Goal: Information Seeking & Learning: Learn about a topic

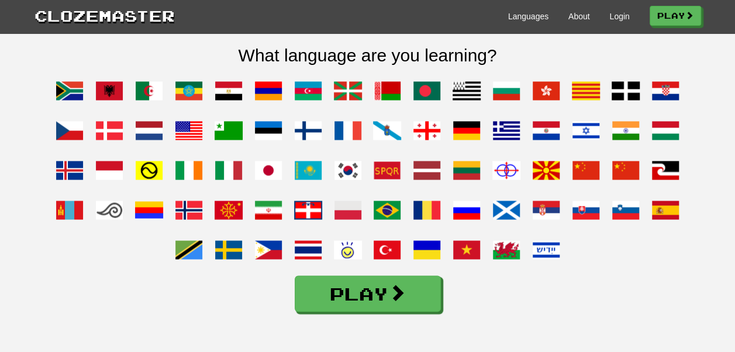
scroll to position [913, 0]
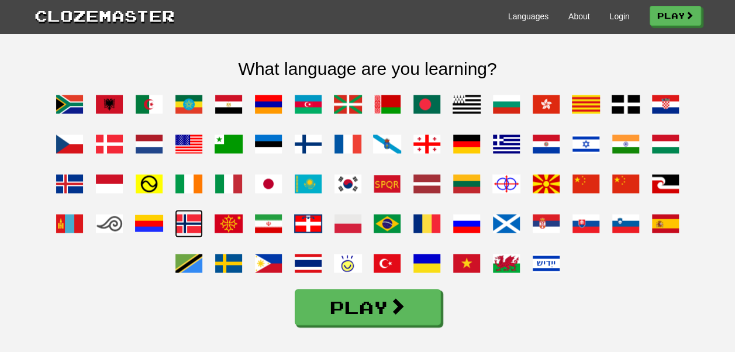
click at [187, 236] on span at bounding box center [189, 223] width 28 height 28
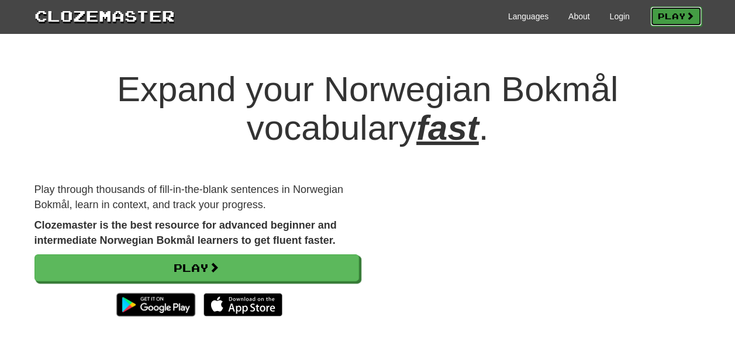
click at [667, 15] on link "Play" at bounding box center [675, 16] width 51 height 20
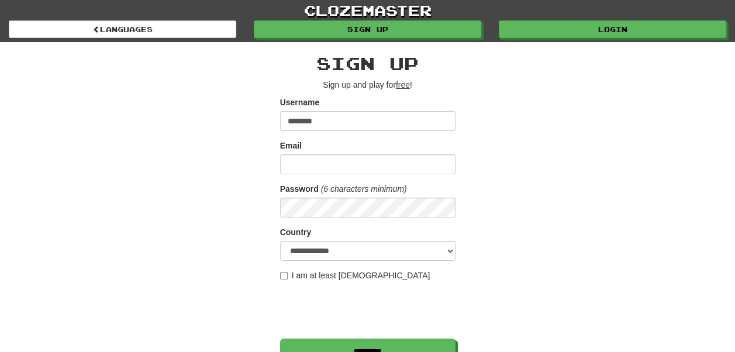
type input "**********"
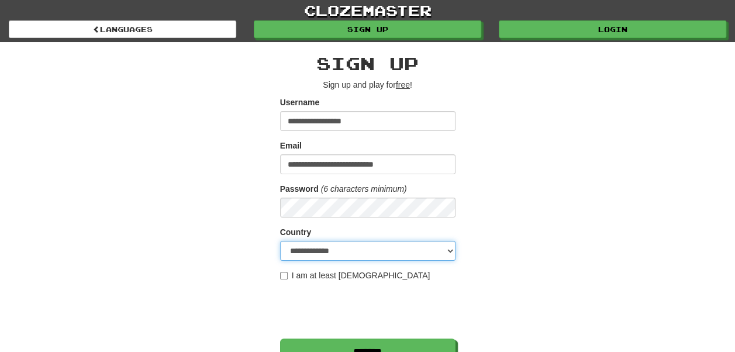
select select "**"
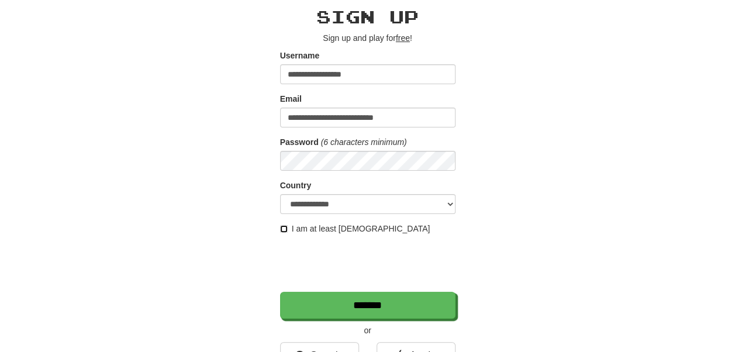
scroll to position [47, 0]
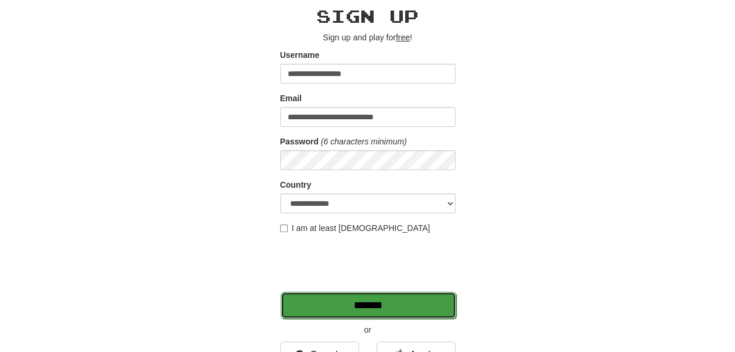
click at [346, 299] on input "*******" at bounding box center [368, 305] width 175 height 27
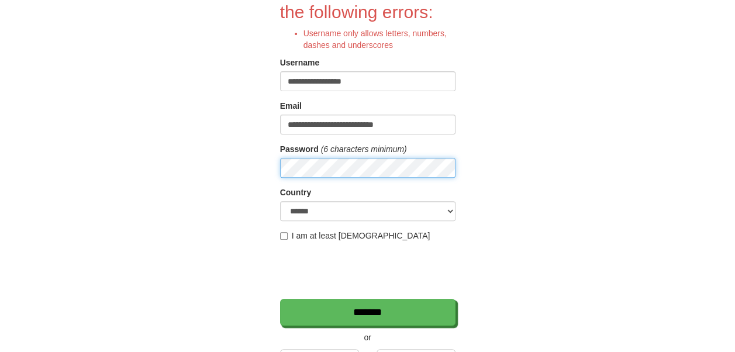
scroll to position [120, 0]
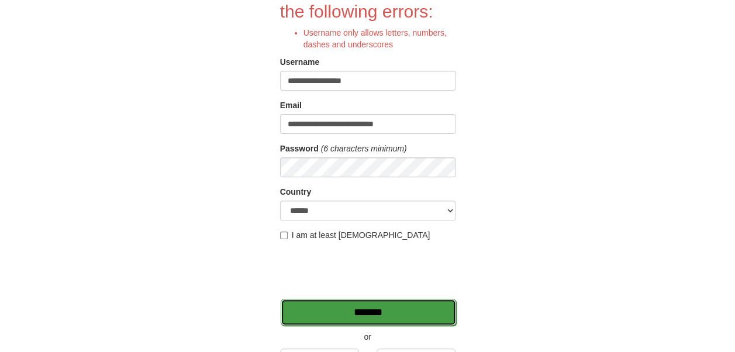
click at [343, 318] on input "*******" at bounding box center [368, 312] width 175 height 27
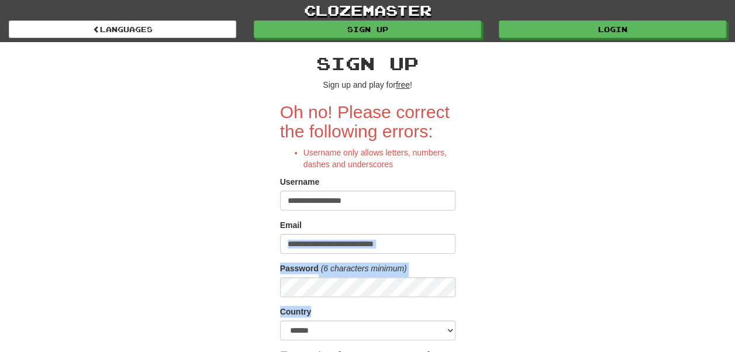
drag, startPoint x: 0, startPoint y: 0, endPoint x: 433, endPoint y: 213, distance: 482.2
click at [433, 213] on form "**********" at bounding box center [367, 273] width 175 height 343
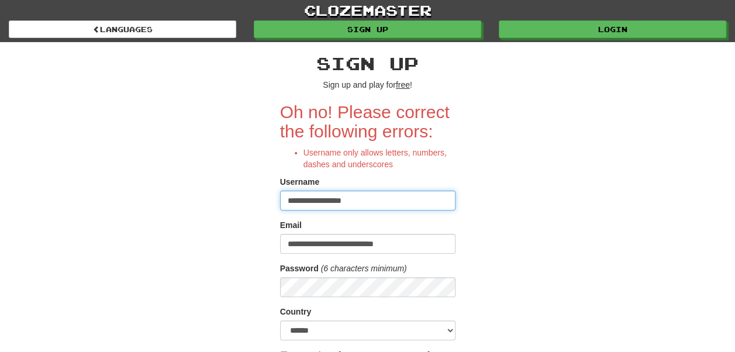
drag, startPoint x: 433, startPoint y: 213, endPoint x: 360, endPoint y: 193, distance: 75.2
click at [360, 193] on input "**********" at bounding box center [367, 201] width 175 height 20
type input "*********"
click at [194, 229] on div "**********" at bounding box center [368, 286] width 684 height 488
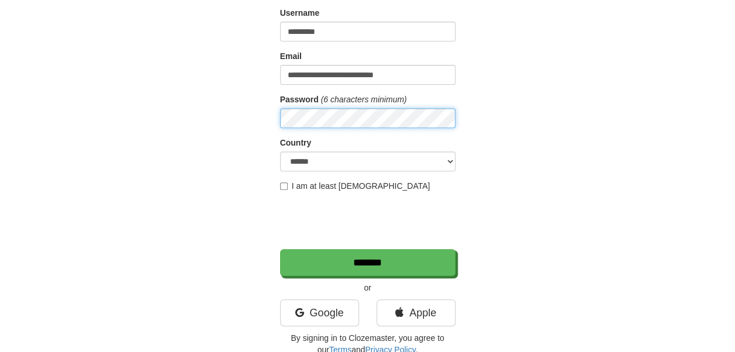
scroll to position [182, 0]
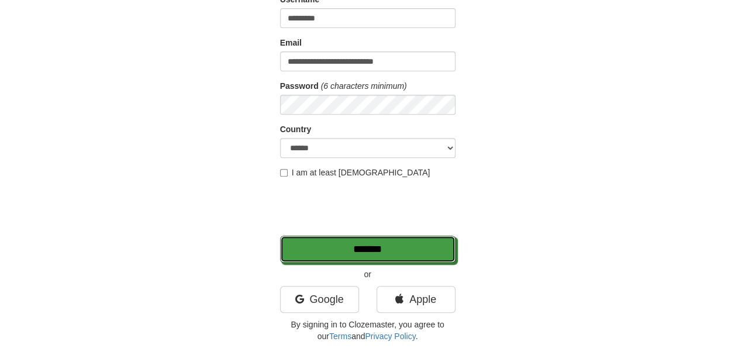
click at [384, 249] on input "*******" at bounding box center [367, 249] width 175 height 27
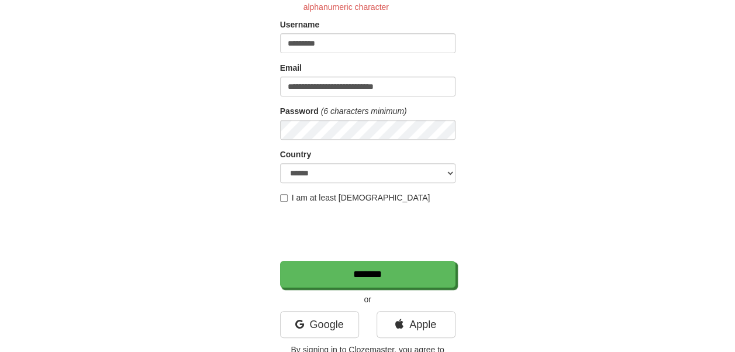
scroll to position [153, 0]
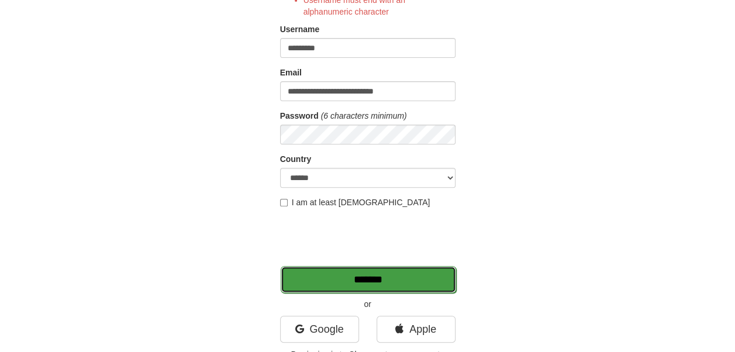
click at [345, 283] on input "*******" at bounding box center [368, 279] width 175 height 27
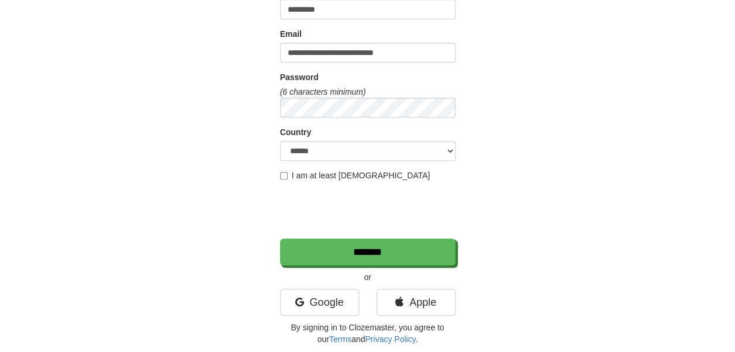
scroll to position [206, 0]
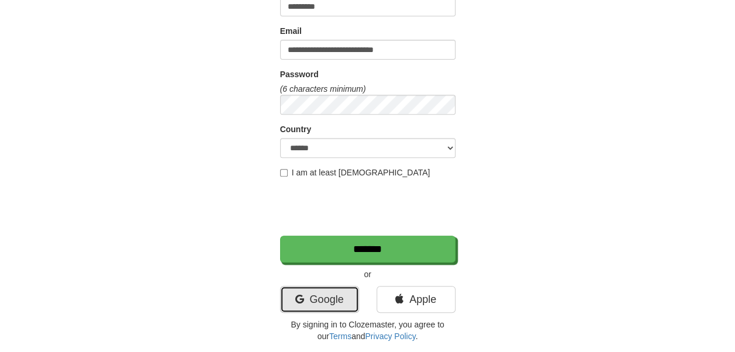
click at [326, 298] on link "Google" at bounding box center [319, 299] width 79 height 27
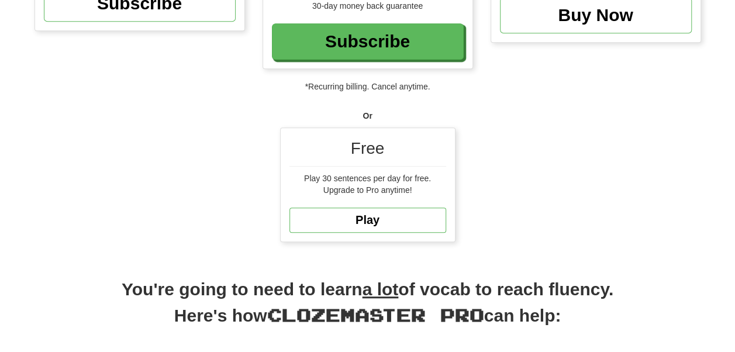
scroll to position [289, 0]
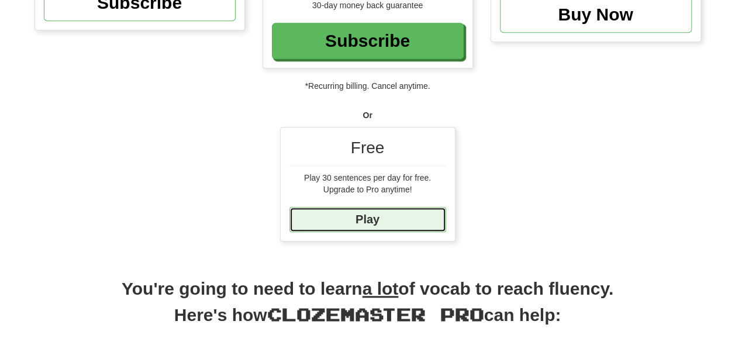
click at [368, 212] on link "Play" at bounding box center [367, 219] width 157 height 25
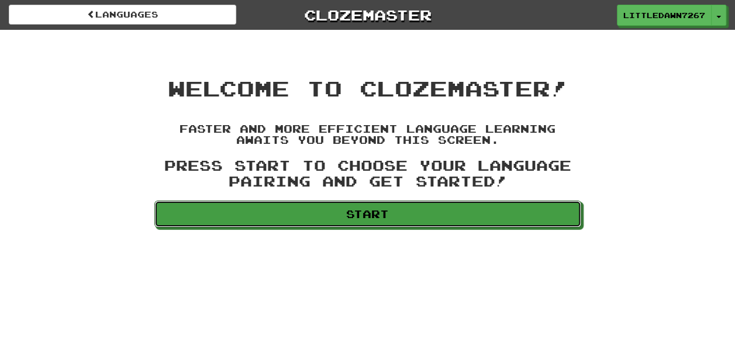
click at [368, 212] on link "Start" at bounding box center [367, 214] width 427 height 27
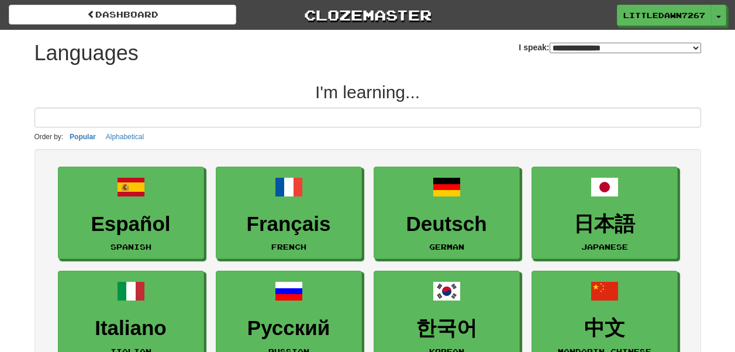
select select "*******"
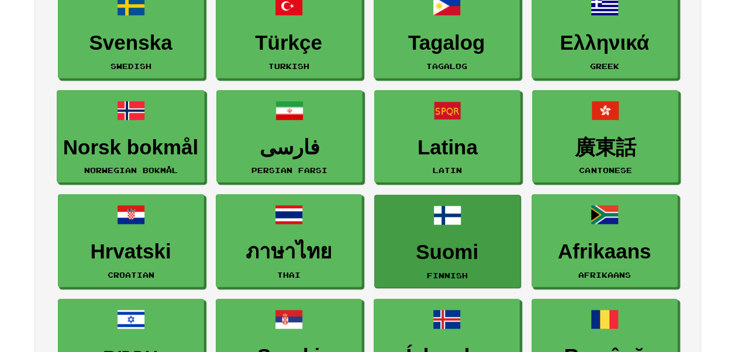
scroll to position [489, 0]
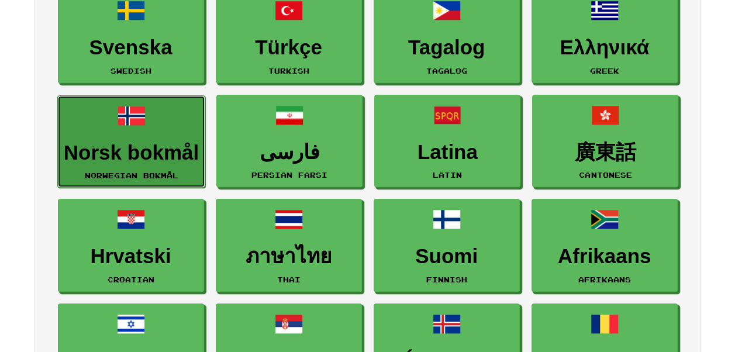
click at [150, 161] on h3 "Norsk bokmål" at bounding box center [131, 152] width 135 height 23
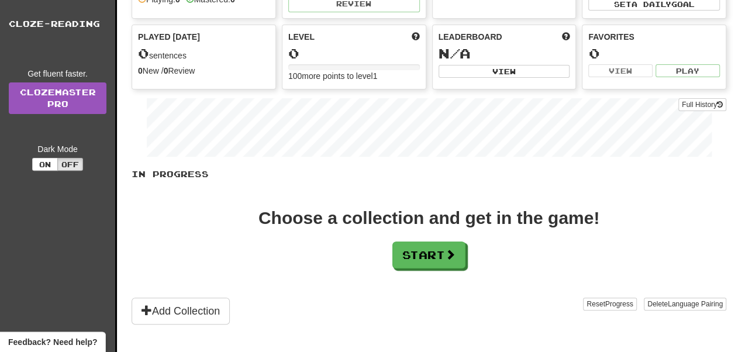
scroll to position [195, 0]
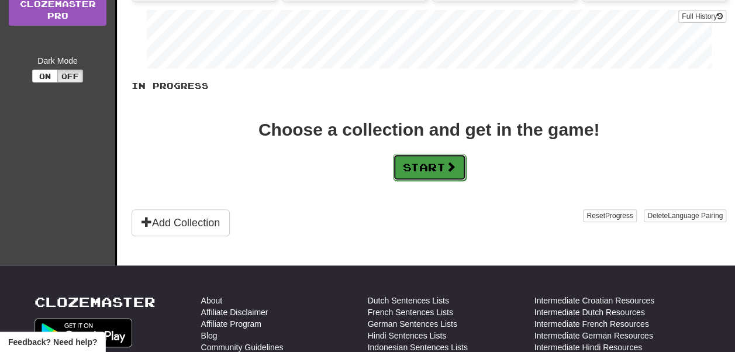
click at [423, 164] on button "Start" at bounding box center [429, 167] width 73 height 27
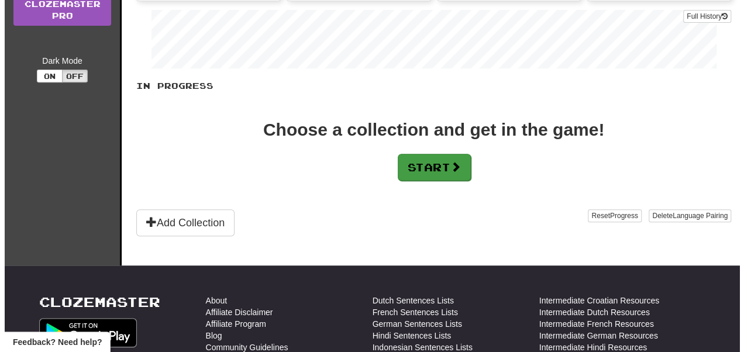
scroll to position [0, 0]
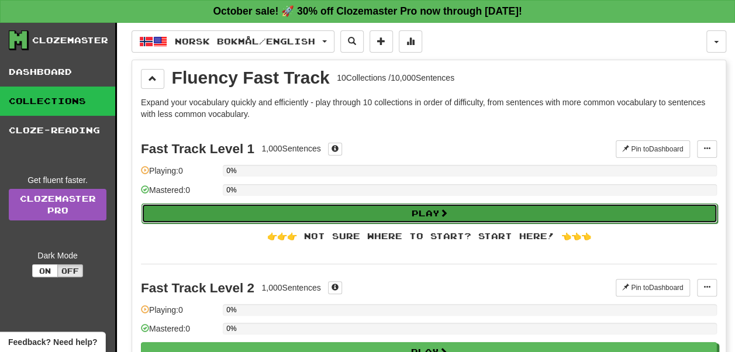
click at [441, 215] on button "Play" at bounding box center [429, 213] width 576 height 20
select select "**"
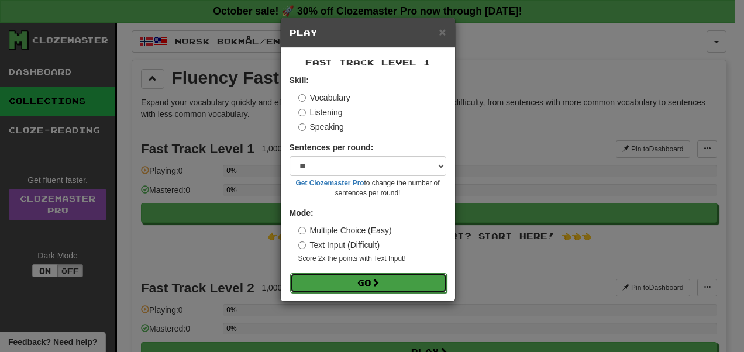
click at [389, 289] on button "Go" at bounding box center [368, 283] width 157 height 20
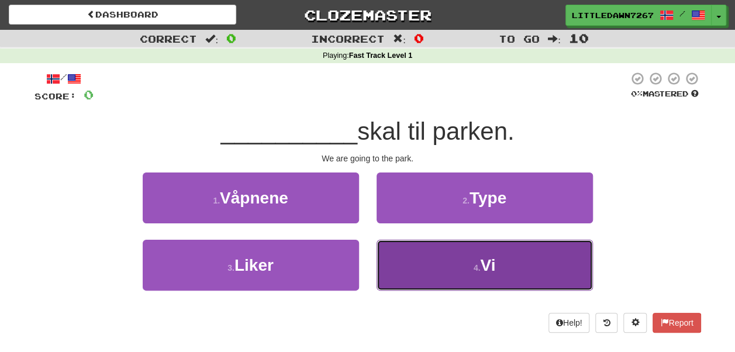
click at [479, 258] on button "4 . Vi" at bounding box center [485, 265] width 216 height 51
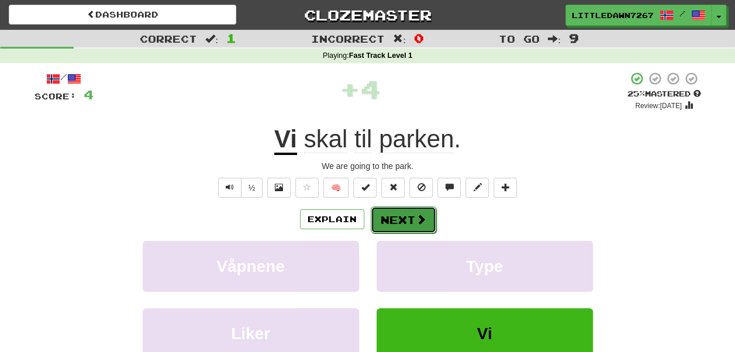
click at [399, 228] on button "Next" at bounding box center [403, 219] width 65 height 27
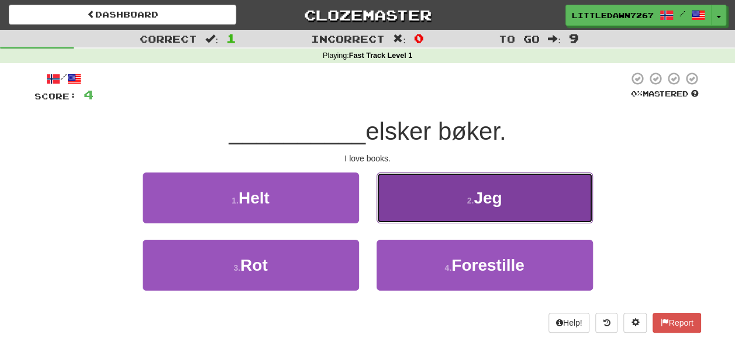
click at [477, 208] on button "2 . Jeg" at bounding box center [485, 197] width 216 height 51
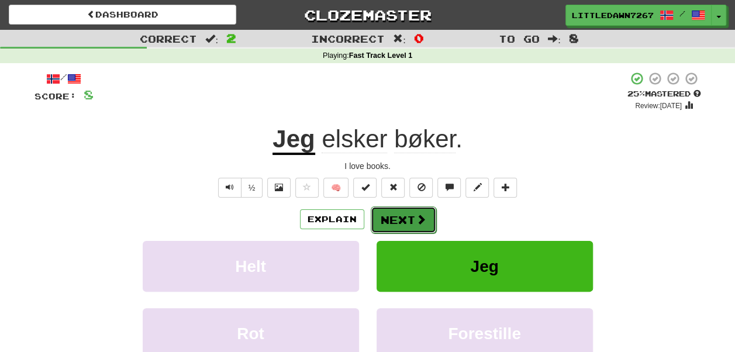
click at [421, 217] on span at bounding box center [421, 219] width 11 height 11
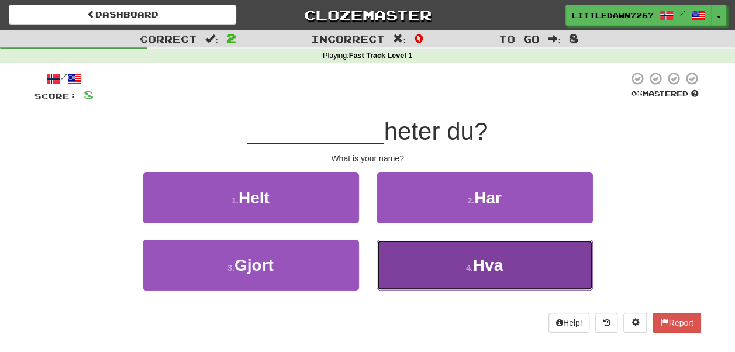
click at [437, 261] on button "4 . Hva" at bounding box center [485, 265] width 216 height 51
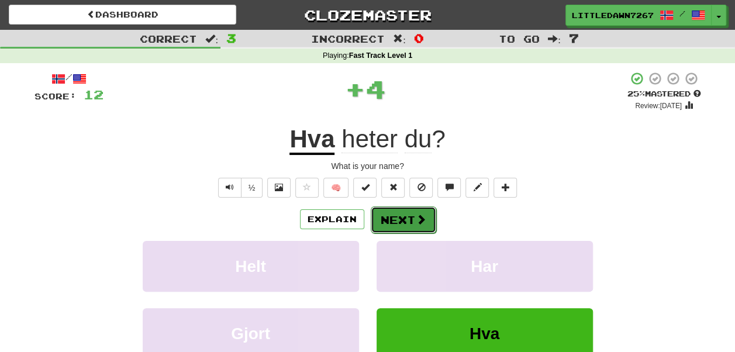
click at [404, 218] on button "Next" at bounding box center [403, 219] width 65 height 27
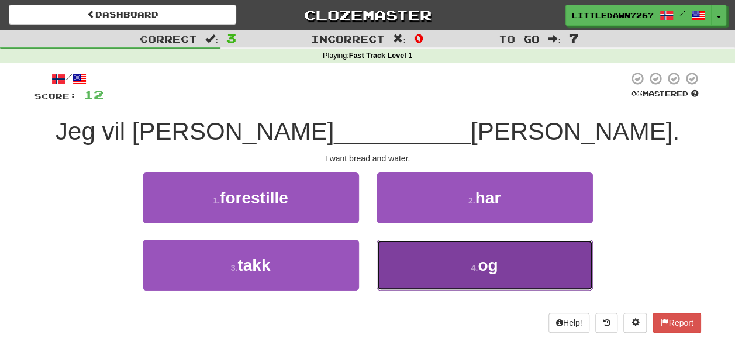
click at [453, 264] on button "4 . og" at bounding box center [485, 265] width 216 height 51
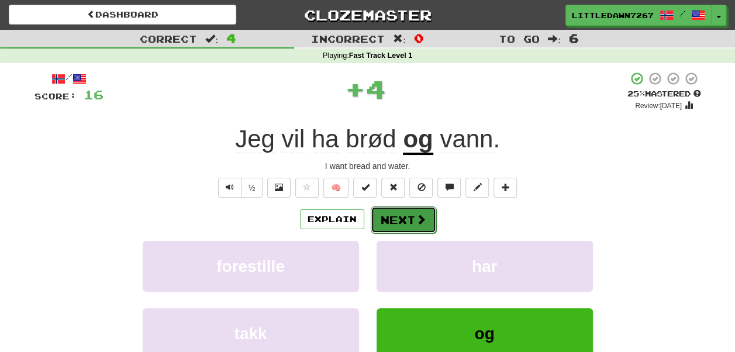
click at [405, 228] on button "Next" at bounding box center [403, 219] width 65 height 27
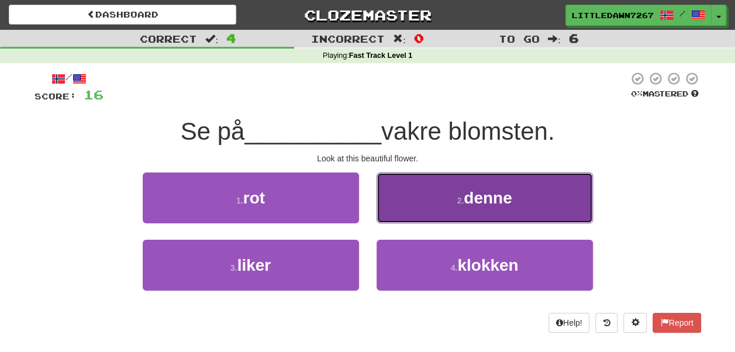
click at [458, 205] on button "2 . denne" at bounding box center [485, 197] width 216 height 51
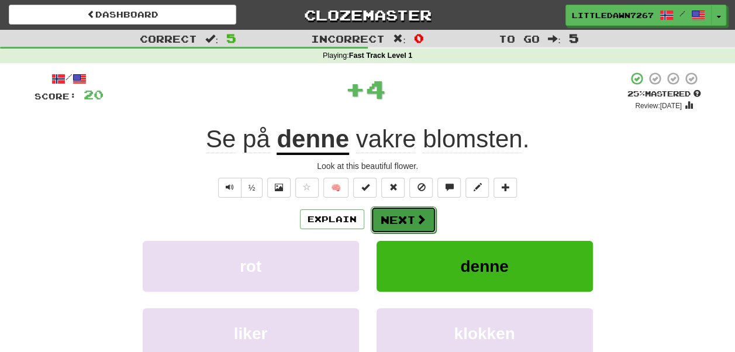
click at [405, 216] on button "Next" at bounding box center [403, 219] width 65 height 27
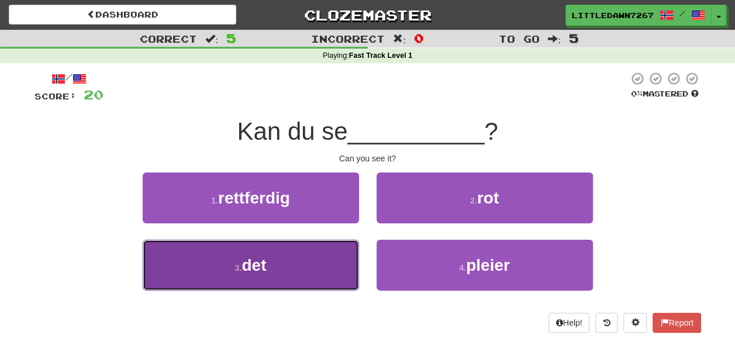
click at [290, 282] on button "3 . det" at bounding box center [251, 265] width 216 height 51
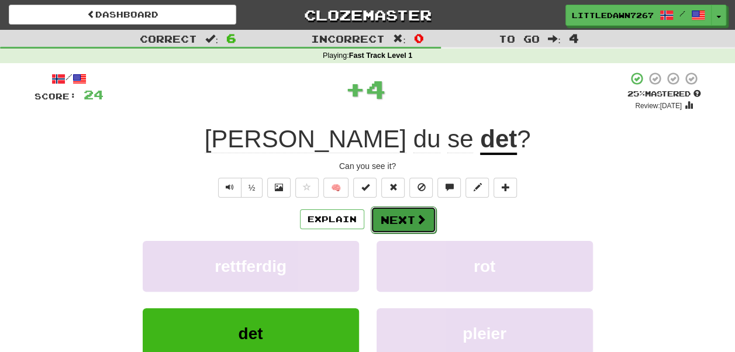
click at [403, 223] on button "Next" at bounding box center [403, 219] width 65 height 27
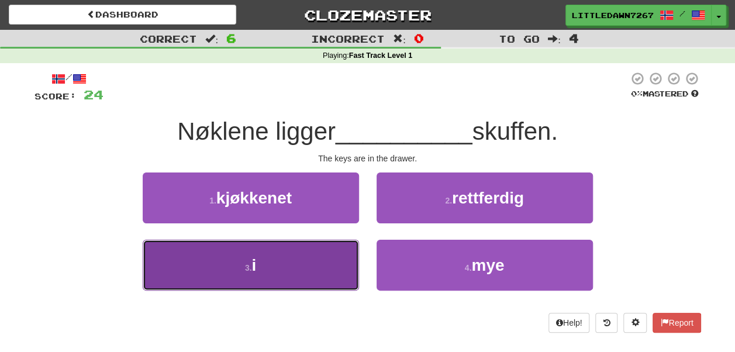
click at [312, 284] on button "3 . i" at bounding box center [251, 265] width 216 height 51
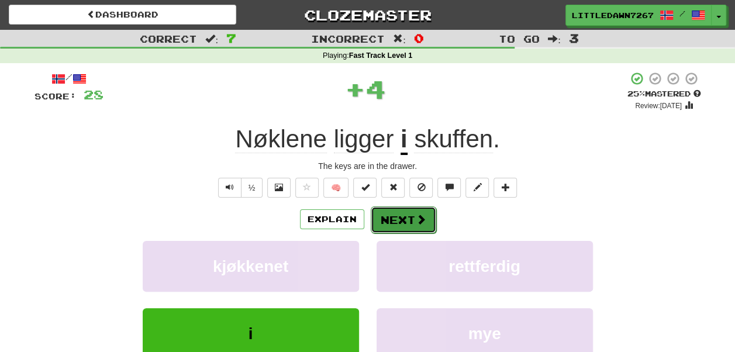
click at [398, 213] on button "Next" at bounding box center [403, 219] width 65 height 27
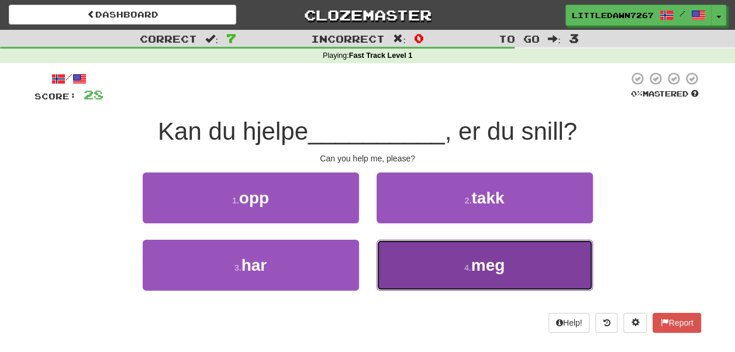
click at [461, 261] on button "4 . meg" at bounding box center [485, 265] width 216 height 51
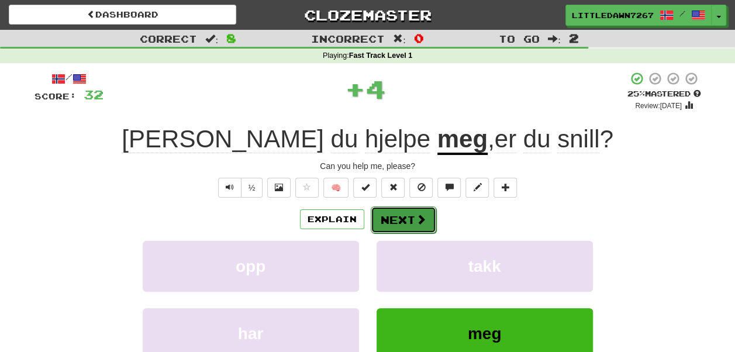
click at [412, 222] on button "Next" at bounding box center [403, 219] width 65 height 27
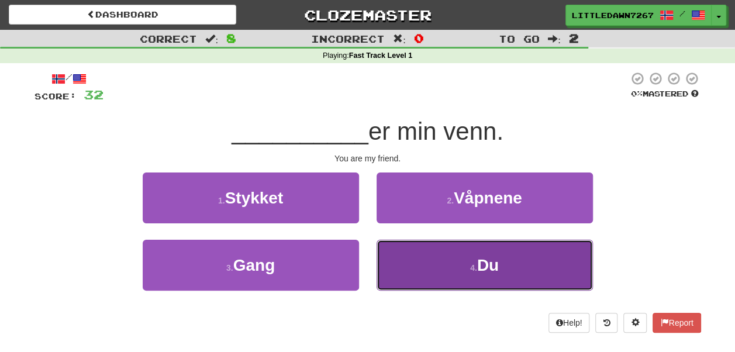
click at [461, 259] on button "4 . Du" at bounding box center [485, 265] width 216 height 51
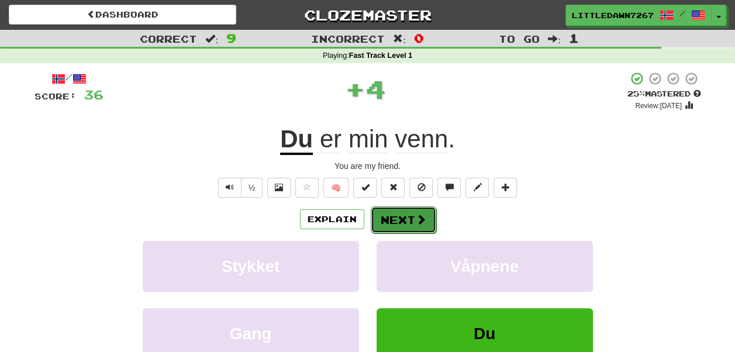
click at [419, 222] on span at bounding box center [421, 219] width 11 height 11
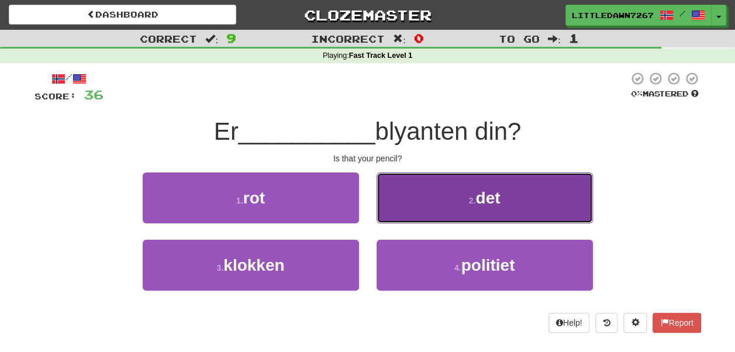
click at [520, 203] on button "2 . det" at bounding box center [485, 197] width 216 height 51
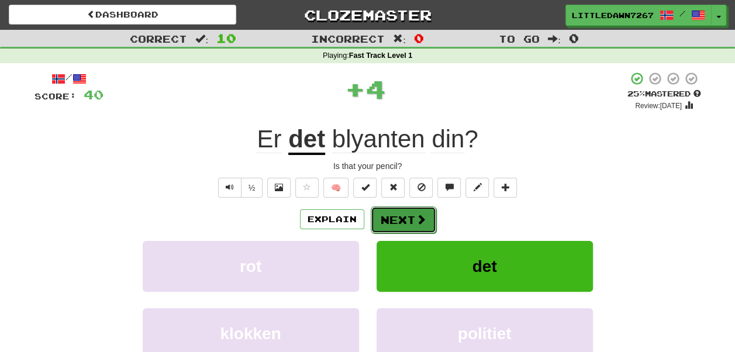
click at [398, 227] on button "Next" at bounding box center [403, 219] width 65 height 27
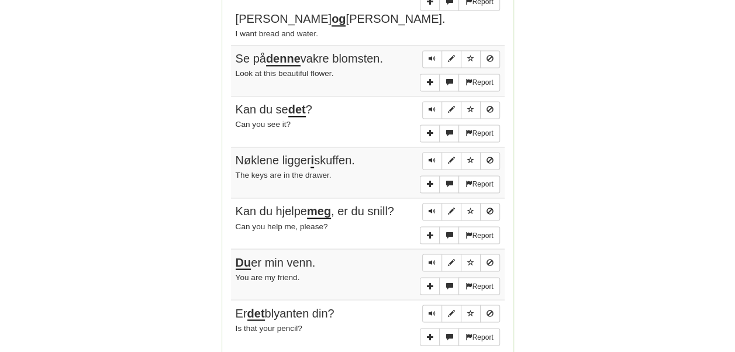
scroll to position [887, 0]
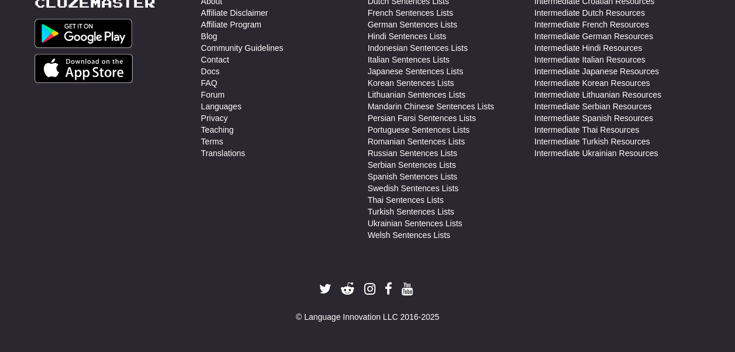
scroll to position [0, 0]
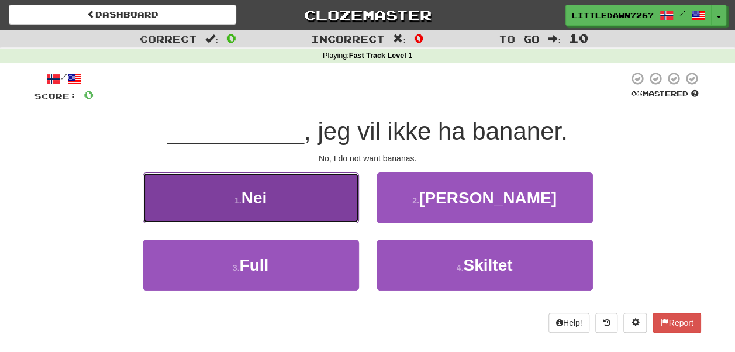
click at [283, 210] on button "1 . Nei" at bounding box center [251, 197] width 216 height 51
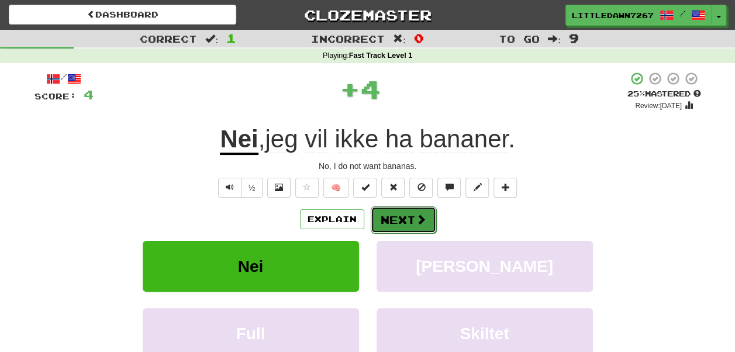
click at [429, 220] on button "Next" at bounding box center [403, 219] width 65 height 27
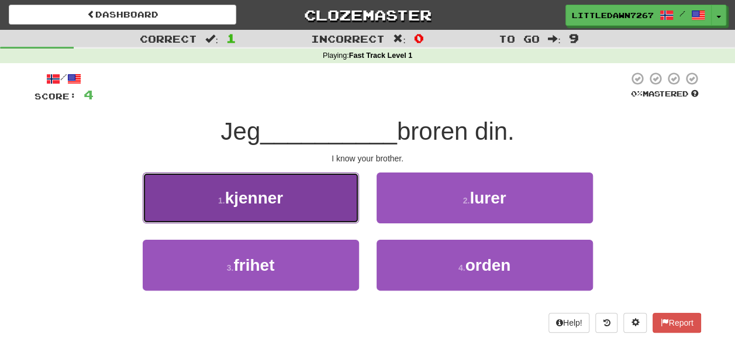
click at [287, 207] on button "1 . kjenner" at bounding box center [251, 197] width 216 height 51
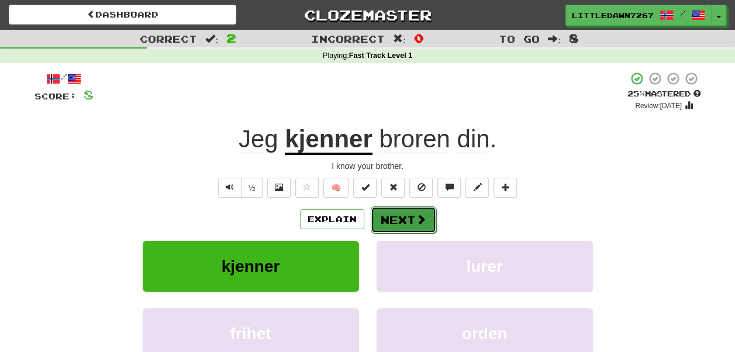
click at [422, 219] on span at bounding box center [421, 219] width 11 height 11
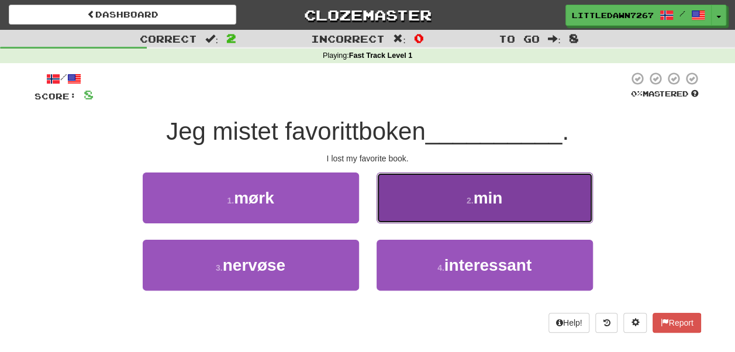
click at [474, 207] on button "2 . min" at bounding box center [485, 197] width 216 height 51
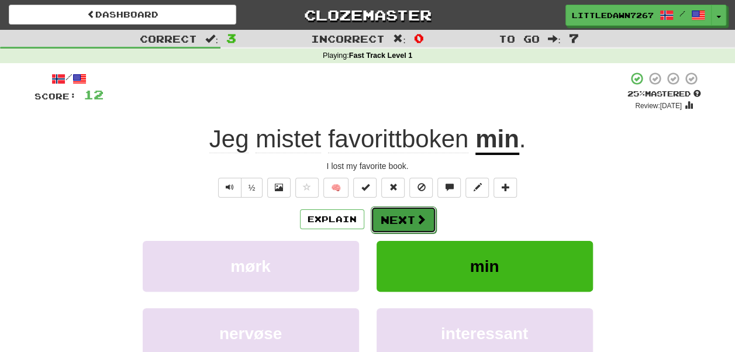
click at [396, 221] on button "Next" at bounding box center [403, 219] width 65 height 27
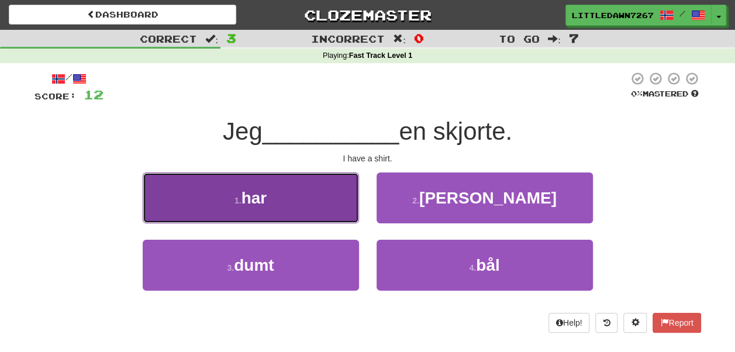
click at [319, 198] on button "1 . har" at bounding box center [251, 197] width 216 height 51
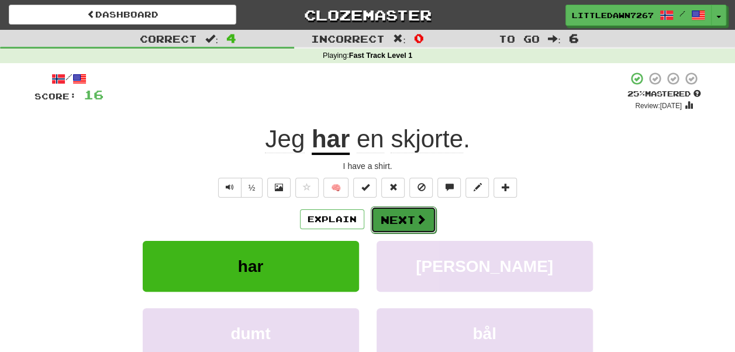
click at [400, 222] on button "Next" at bounding box center [403, 219] width 65 height 27
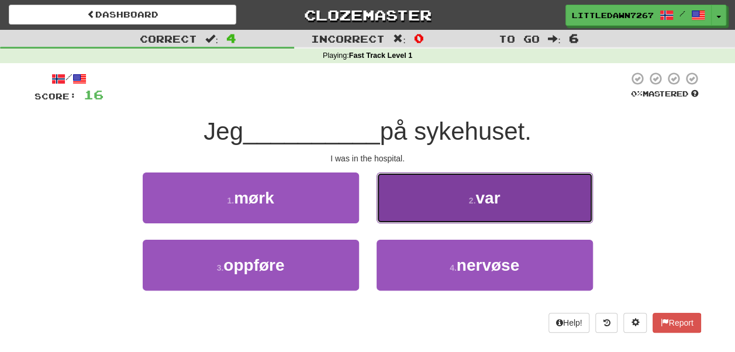
click at [467, 208] on button "2 . var" at bounding box center [485, 197] width 216 height 51
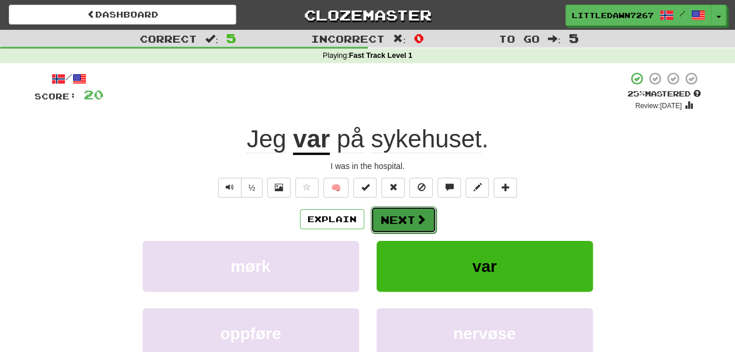
click at [420, 225] on span at bounding box center [421, 219] width 11 height 11
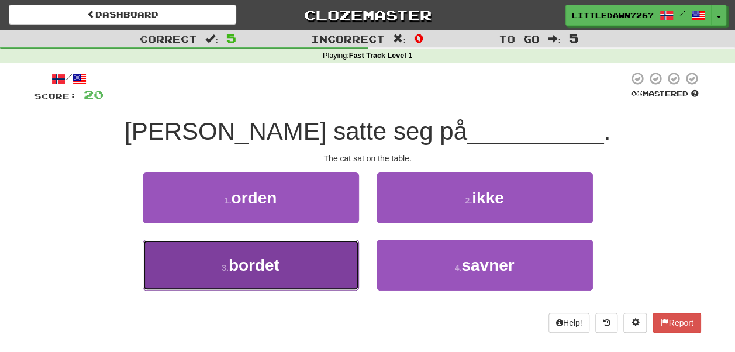
click at [296, 271] on button "3 . bordet" at bounding box center [251, 265] width 216 height 51
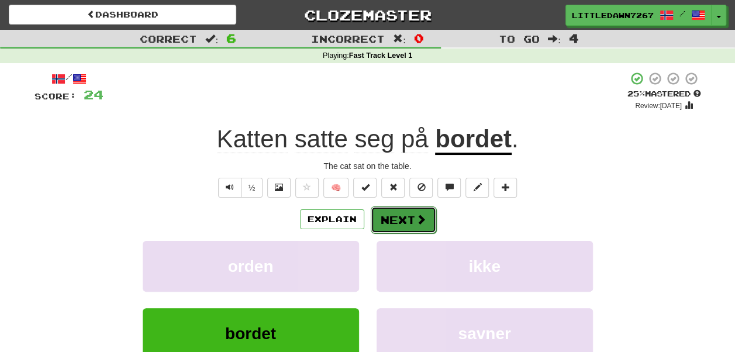
click at [405, 225] on button "Next" at bounding box center [403, 219] width 65 height 27
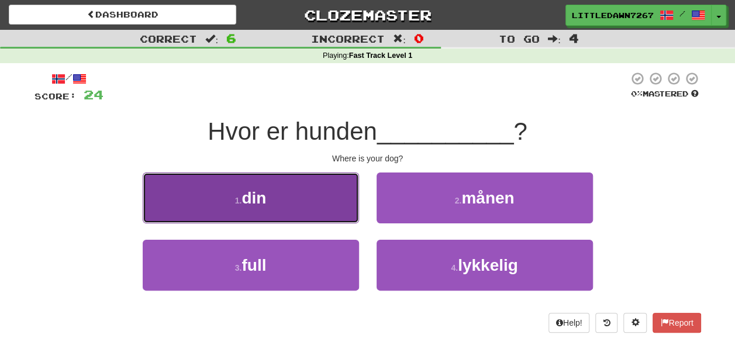
click at [311, 201] on button "1 . din" at bounding box center [251, 197] width 216 height 51
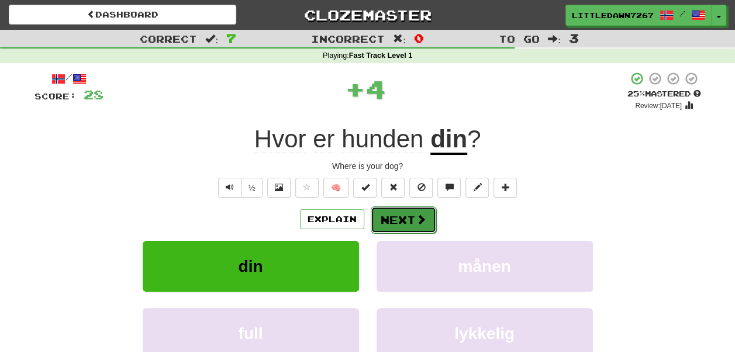
click at [383, 222] on button "Next" at bounding box center [403, 219] width 65 height 27
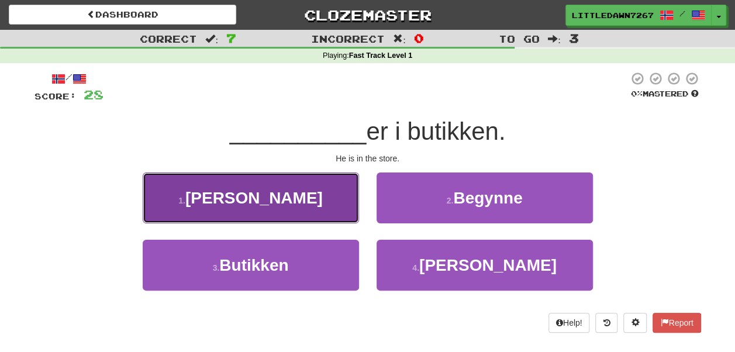
click at [283, 215] on button "1 . Han" at bounding box center [251, 197] width 216 height 51
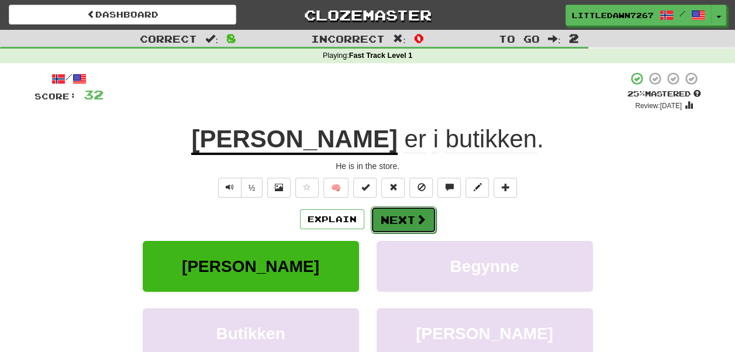
click at [405, 207] on button "Next" at bounding box center [403, 219] width 65 height 27
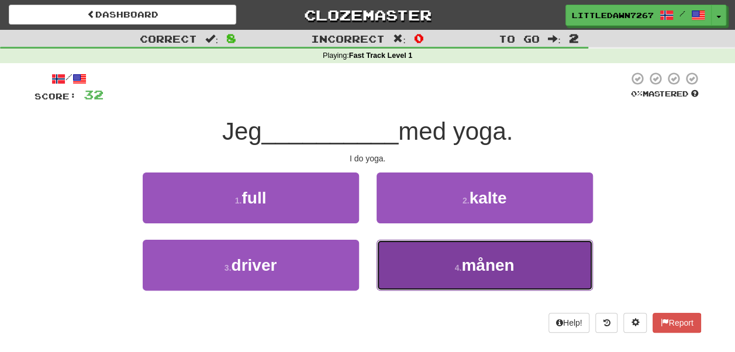
click at [462, 261] on span "månen" at bounding box center [487, 265] width 53 height 18
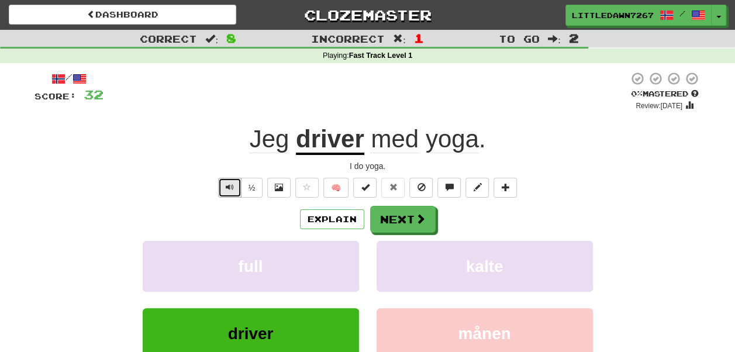
click at [228, 191] on span "Text-to-speech controls" at bounding box center [230, 187] width 8 height 8
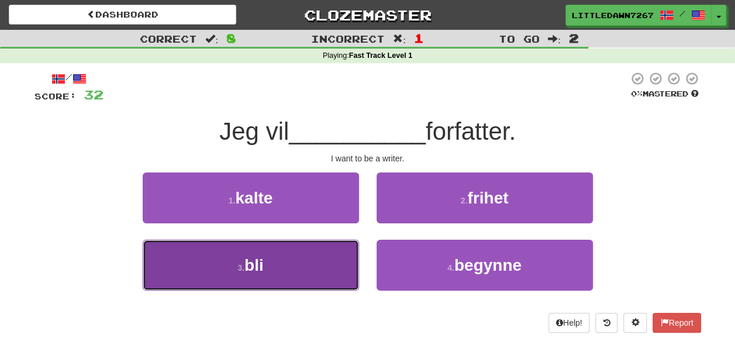
click at [305, 267] on button "3 . bli" at bounding box center [251, 265] width 216 height 51
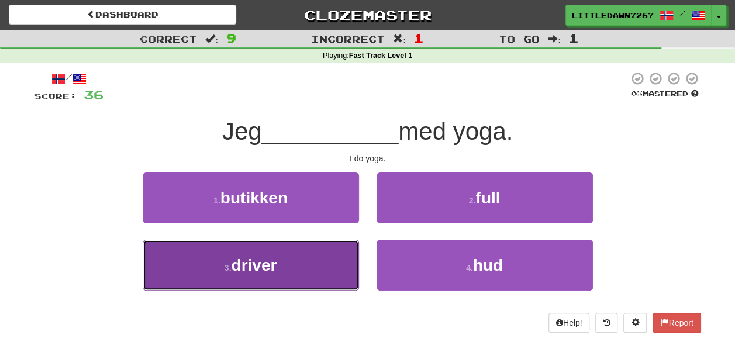
click at [298, 267] on button "3 . driver" at bounding box center [251, 265] width 216 height 51
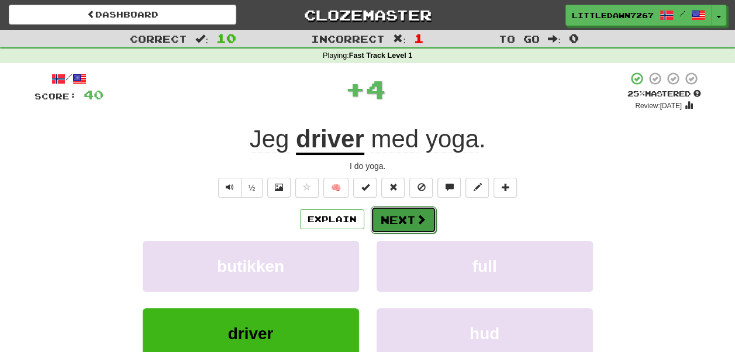
click at [407, 230] on button "Next" at bounding box center [403, 219] width 65 height 27
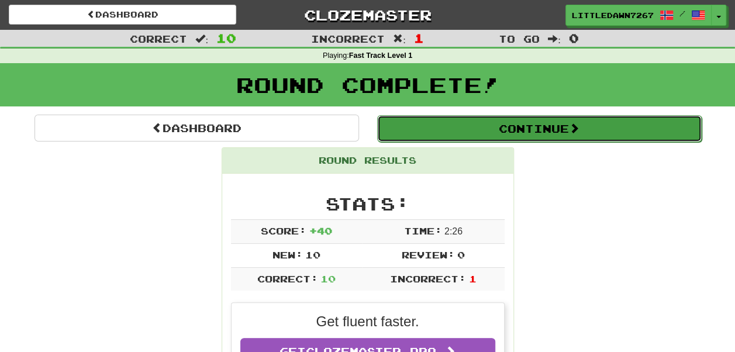
click at [520, 133] on button "Continue" at bounding box center [539, 128] width 325 height 27
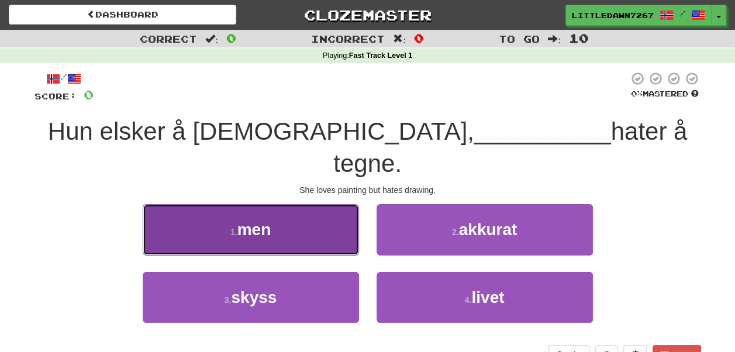
click at [315, 204] on button "1 . men" at bounding box center [251, 229] width 216 height 51
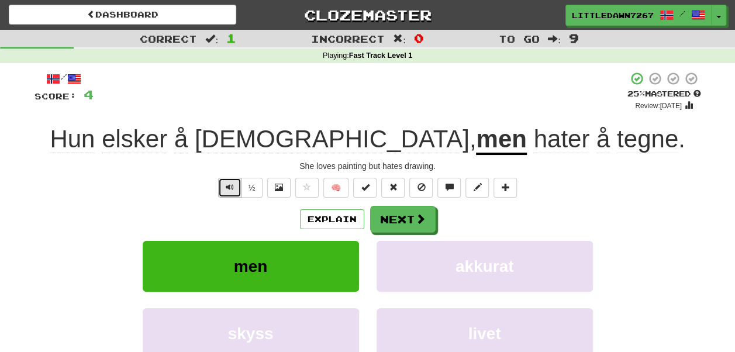
click at [233, 191] on span "Text-to-speech controls" at bounding box center [230, 187] width 8 height 8
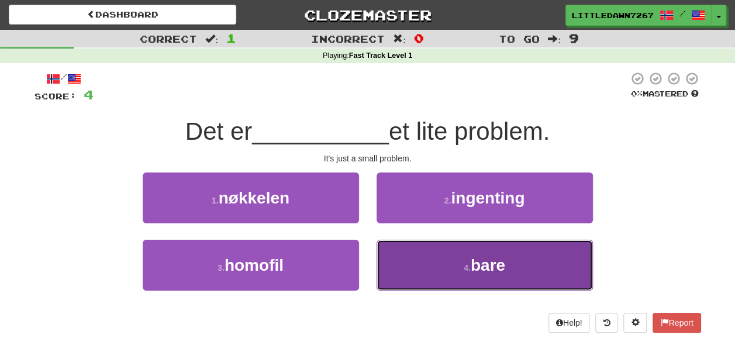
click at [454, 258] on button "4 . bare" at bounding box center [485, 265] width 216 height 51
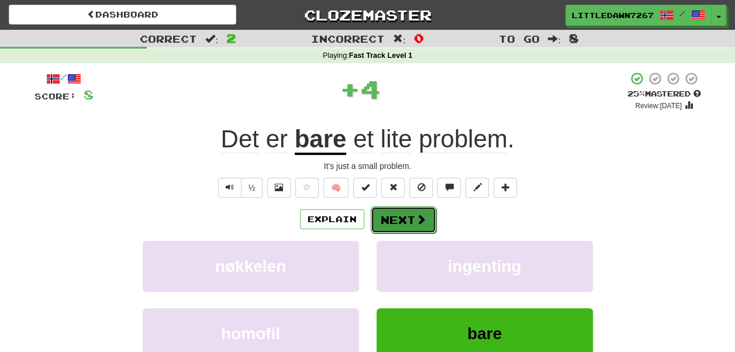
click at [423, 216] on span at bounding box center [421, 219] width 11 height 11
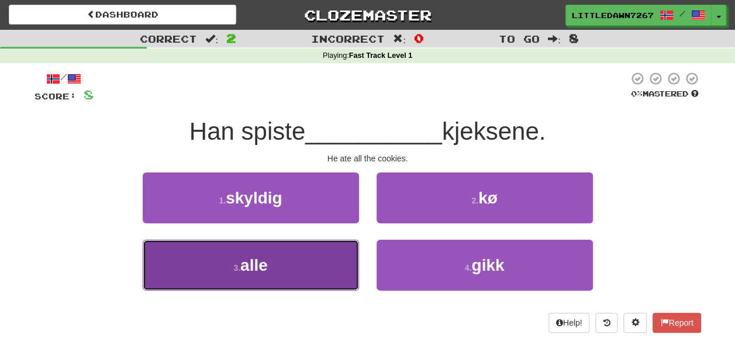
click at [279, 261] on button "3 . alle" at bounding box center [251, 265] width 216 height 51
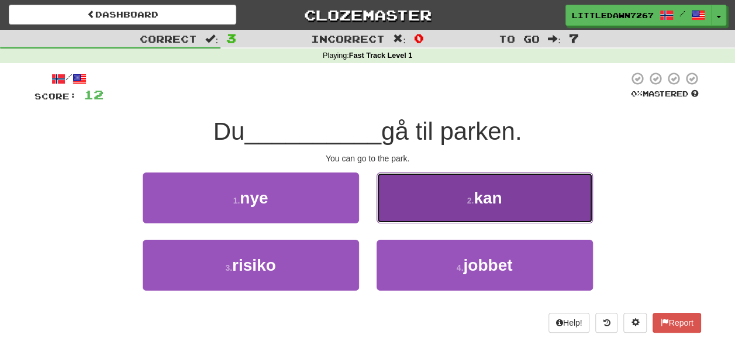
click at [449, 193] on button "2 . kan" at bounding box center [485, 197] width 216 height 51
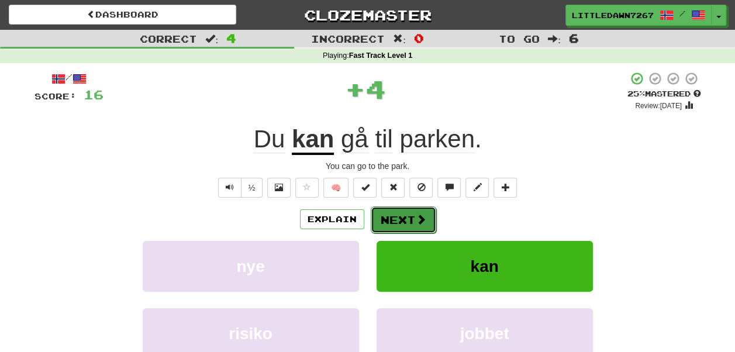
click at [416, 219] on span at bounding box center [421, 219] width 11 height 11
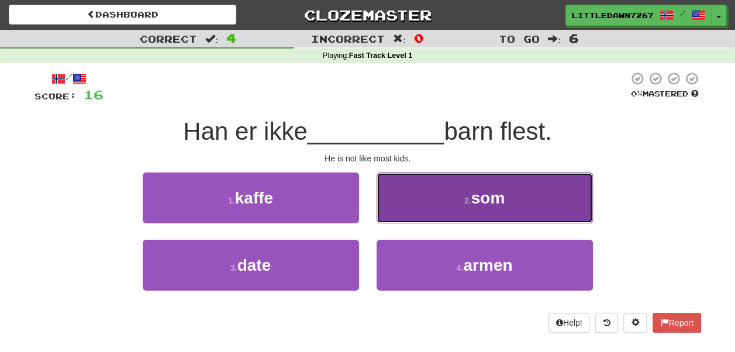
click at [429, 205] on button "2 . som" at bounding box center [485, 197] width 216 height 51
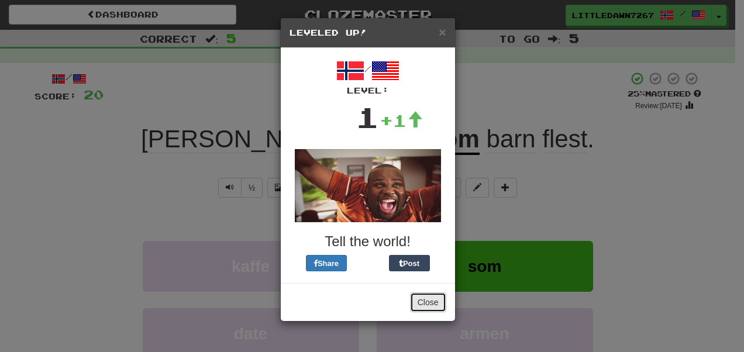
click at [433, 305] on button "Close" at bounding box center [428, 302] width 36 height 20
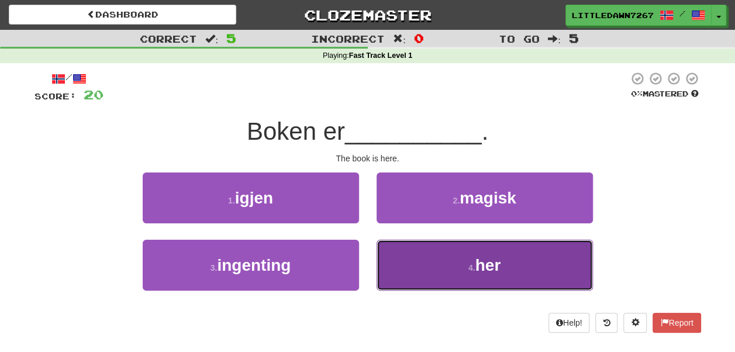
click at [476, 265] on span "her" at bounding box center [488, 265] width 26 height 18
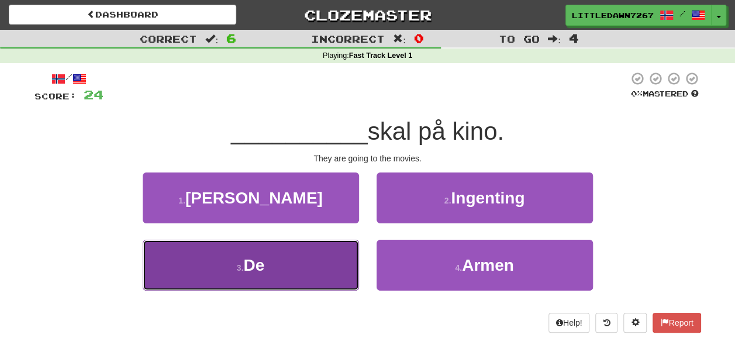
click at [277, 270] on button "3 . De" at bounding box center [251, 265] width 216 height 51
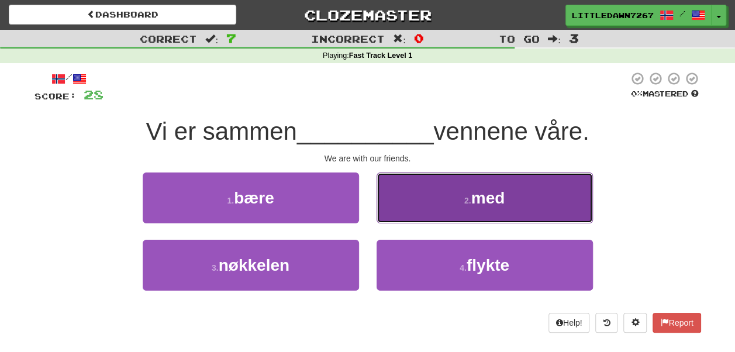
click at [469, 213] on button "2 . med" at bounding box center [485, 197] width 216 height 51
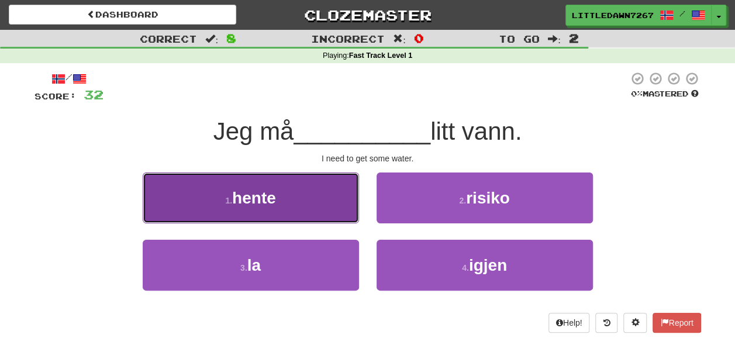
click at [291, 211] on button "1 . hente" at bounding box center [251, 197] width 216 height 51
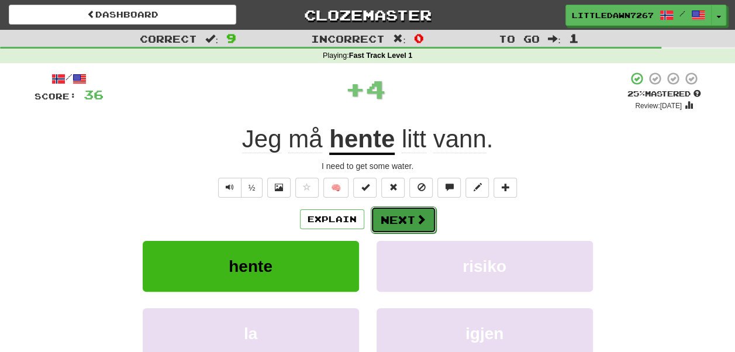
click at [403, 210] on button "Next" at bounding box center [403, 219] width 65 height 27
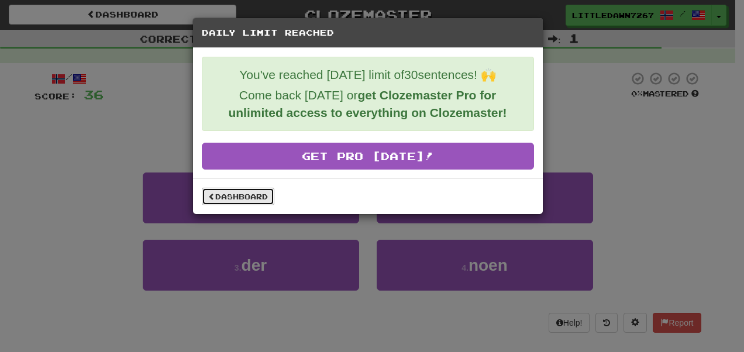
click at [247, 194] on link "Dashboard" at bounding box center [238, 197] width 73 height 18
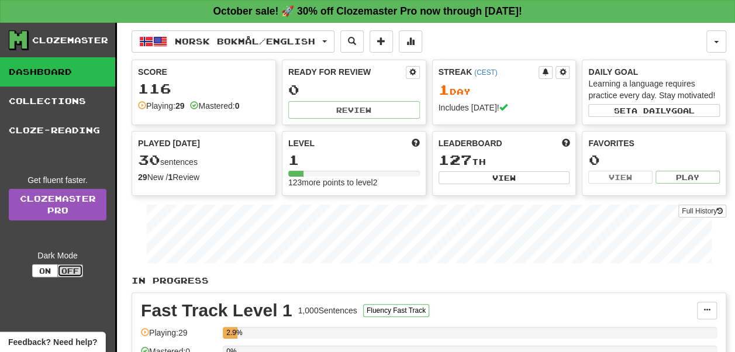
click at [60, 269] on button "Off" at bounding box center [70, 270] width 26 height 13
click at [54, 270] on button "On" at bounding box center [45, 270] width 26 height 13
